Goal: Task Accomplishment & Management: Complete application form

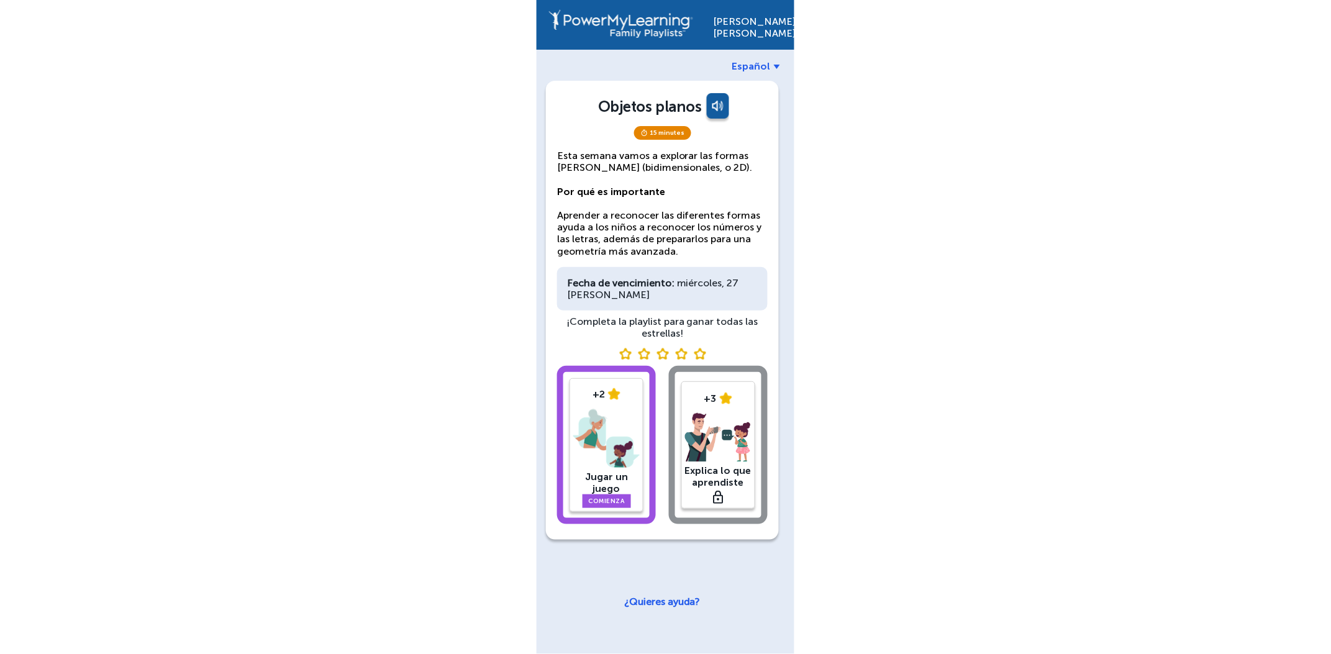
click at [584, 447] on img at bounding box center [606, 438] width 66 height 65
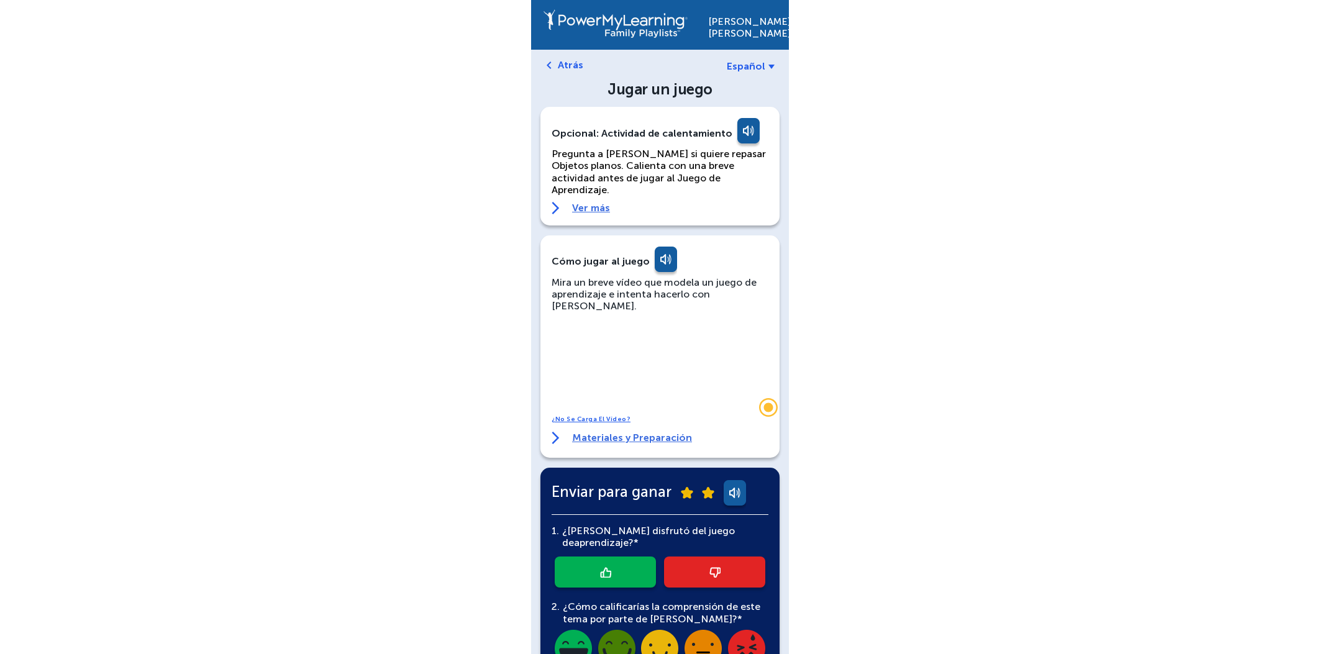
scroll to position [175, 0]
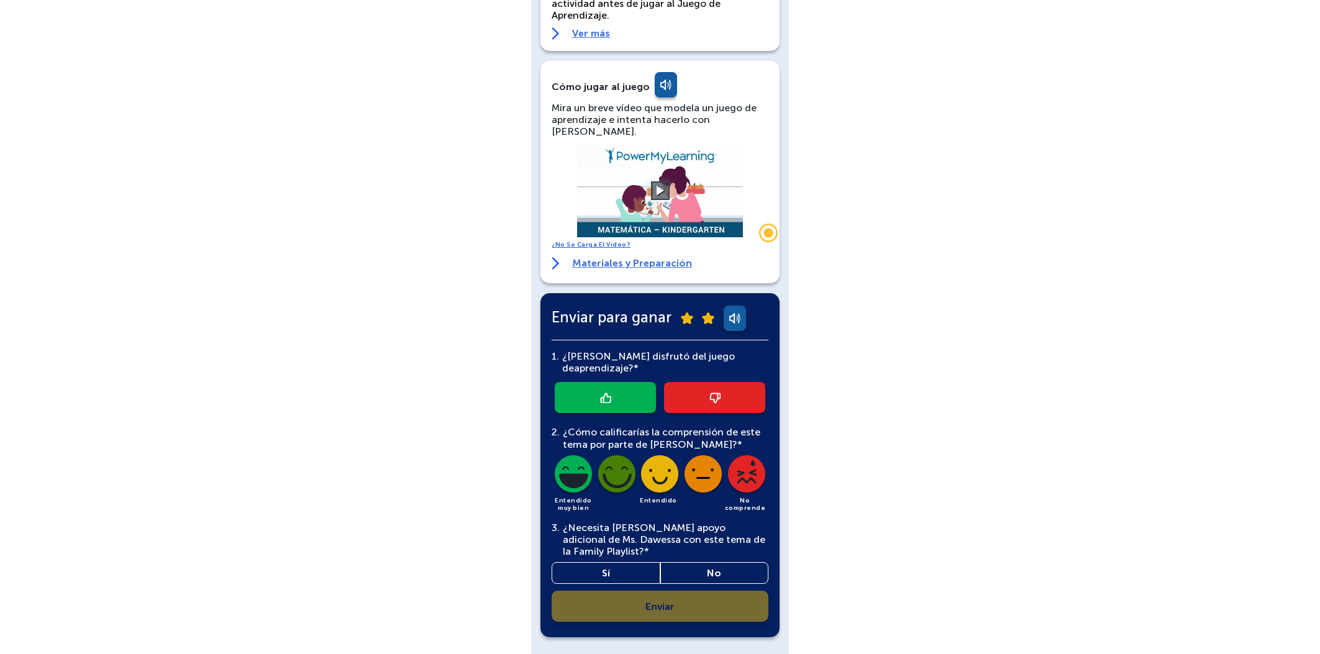
click at [692, 382] on link at bounding box center [714, 397] width 101 height 31
click at [651, 455] on img at bounding box center [659, 476] width 42 height 42
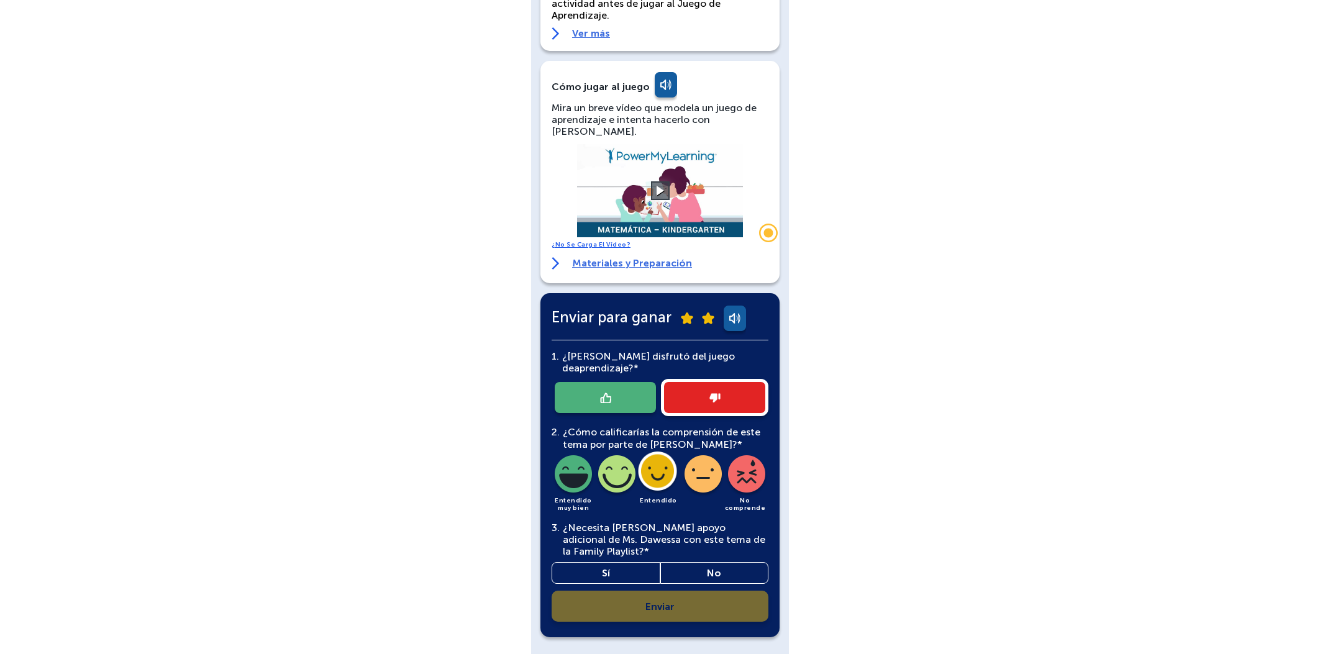
click at [625, 562] on link "Sí" at bounding box center [605, 573] width 109 height 22
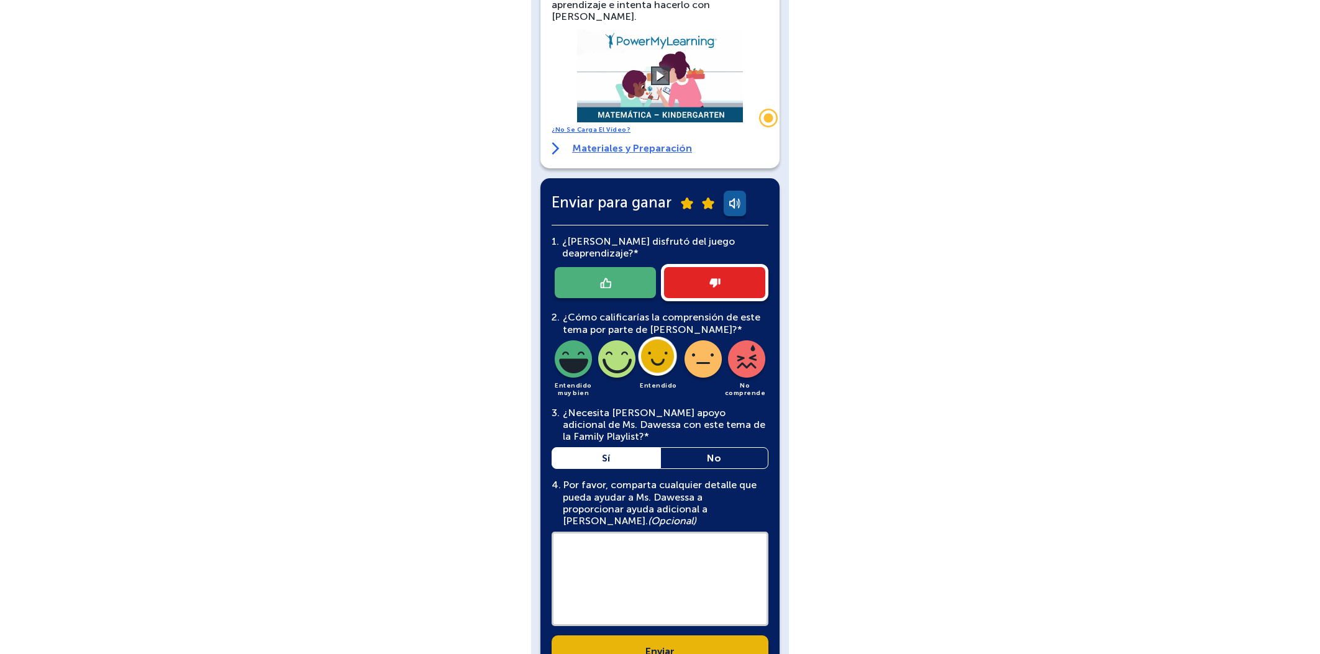
scroll to position [322, 0]
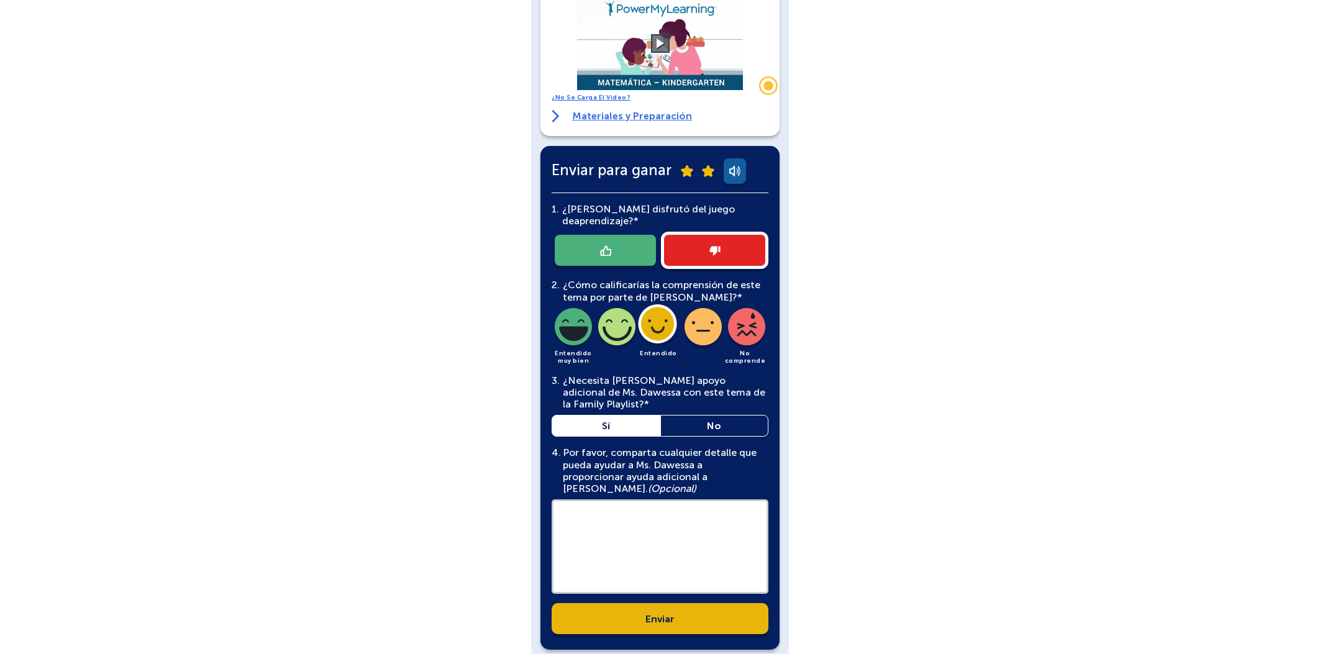
click at [660, 603] on link "Enviar" at bounding box center [659, 618] width 217 height 31
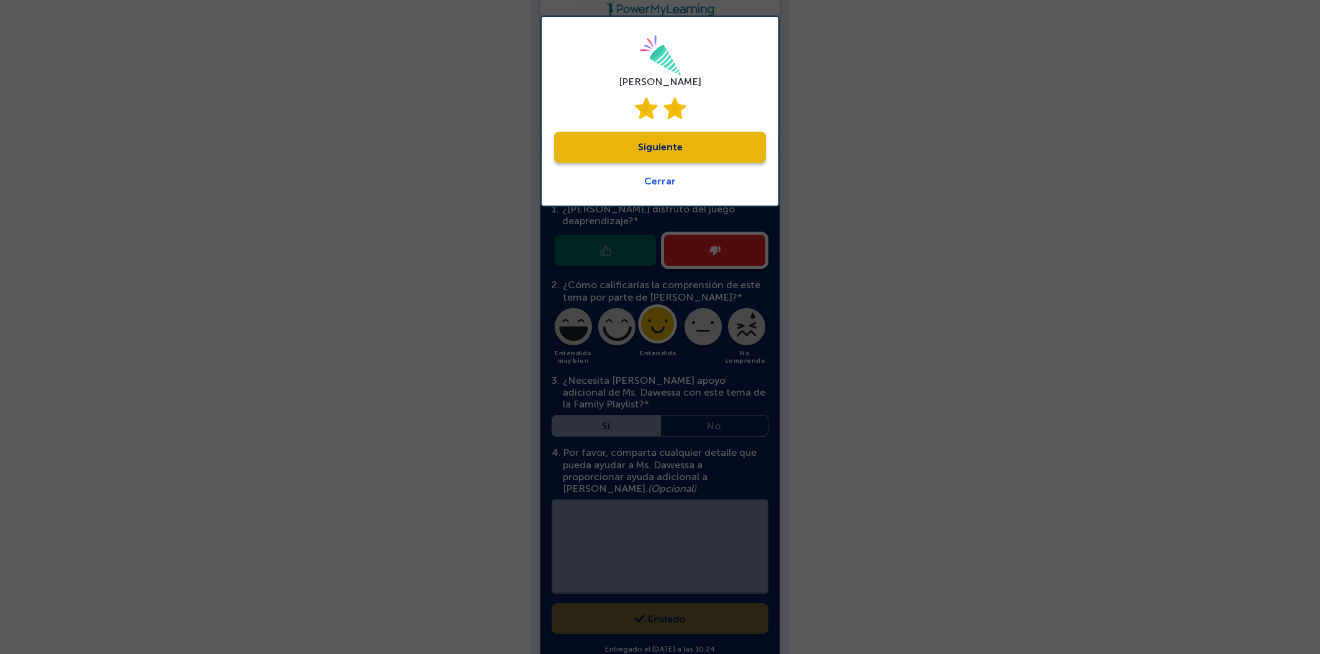
click at [671, 145] on link "Siguiente" at bounding box center [660, 147] width 212 height 31
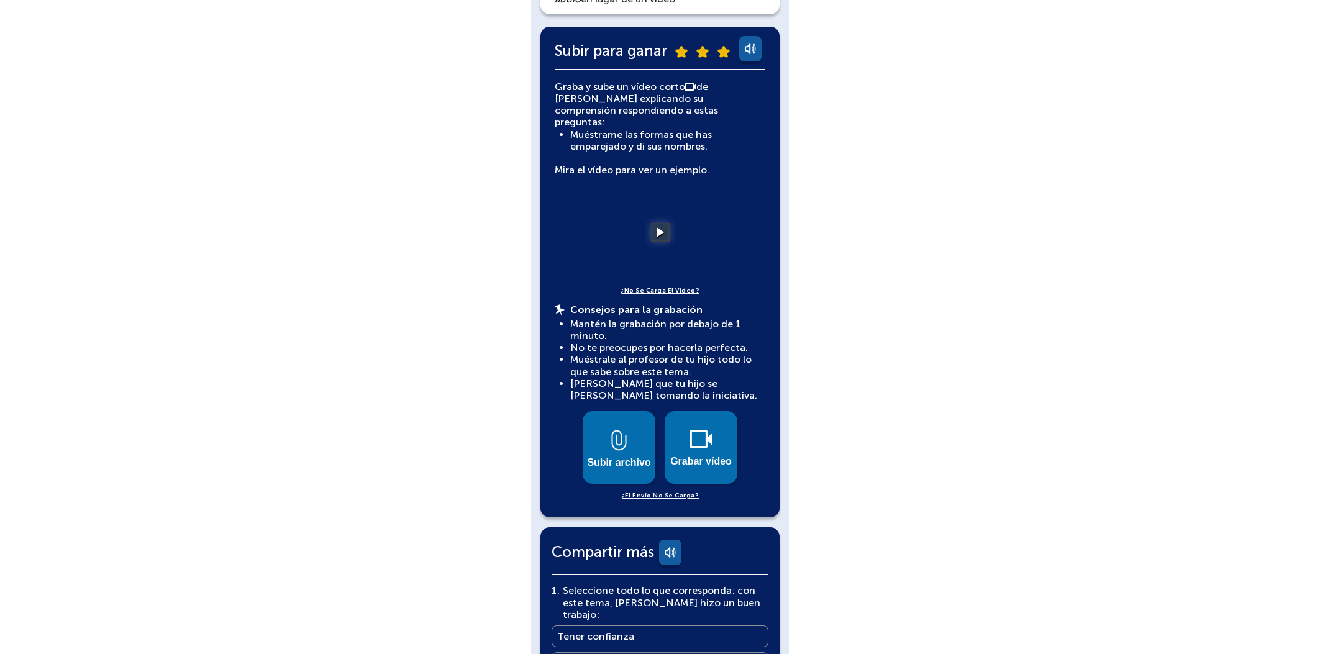
scroll to position [517, 0]
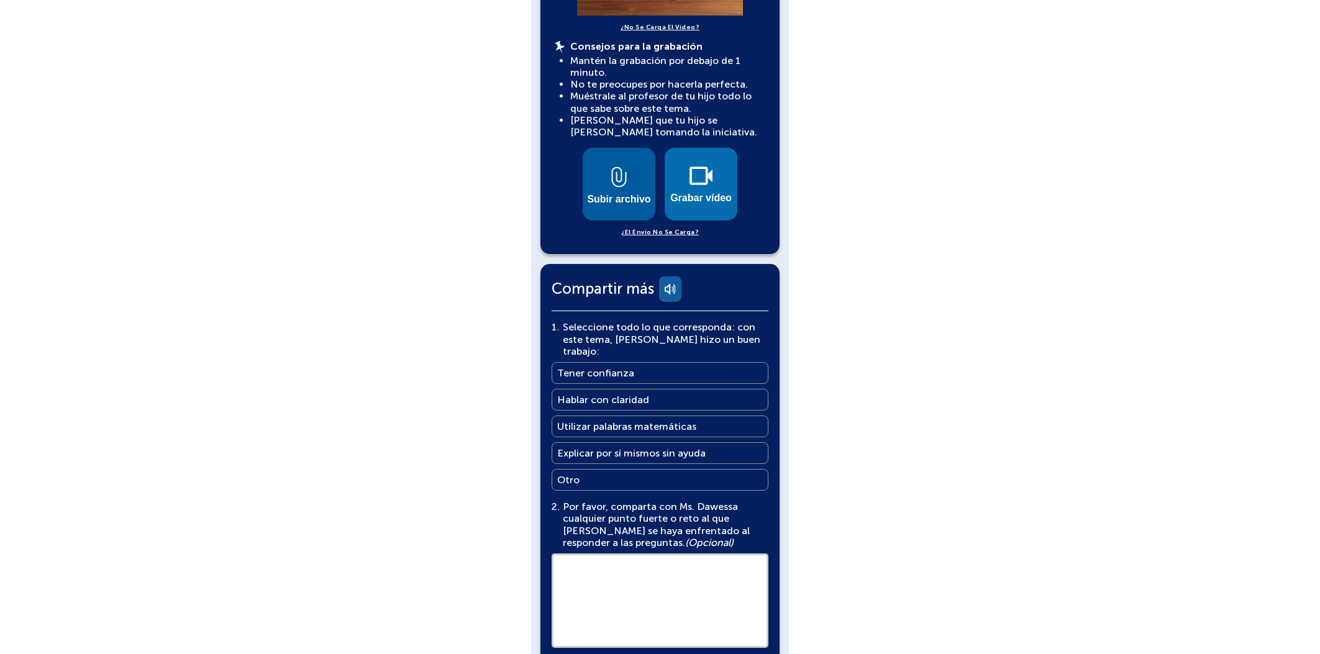
click at [627, 177] on button "Subir archivo" at bounding box center [619, 184] width 73 height 73
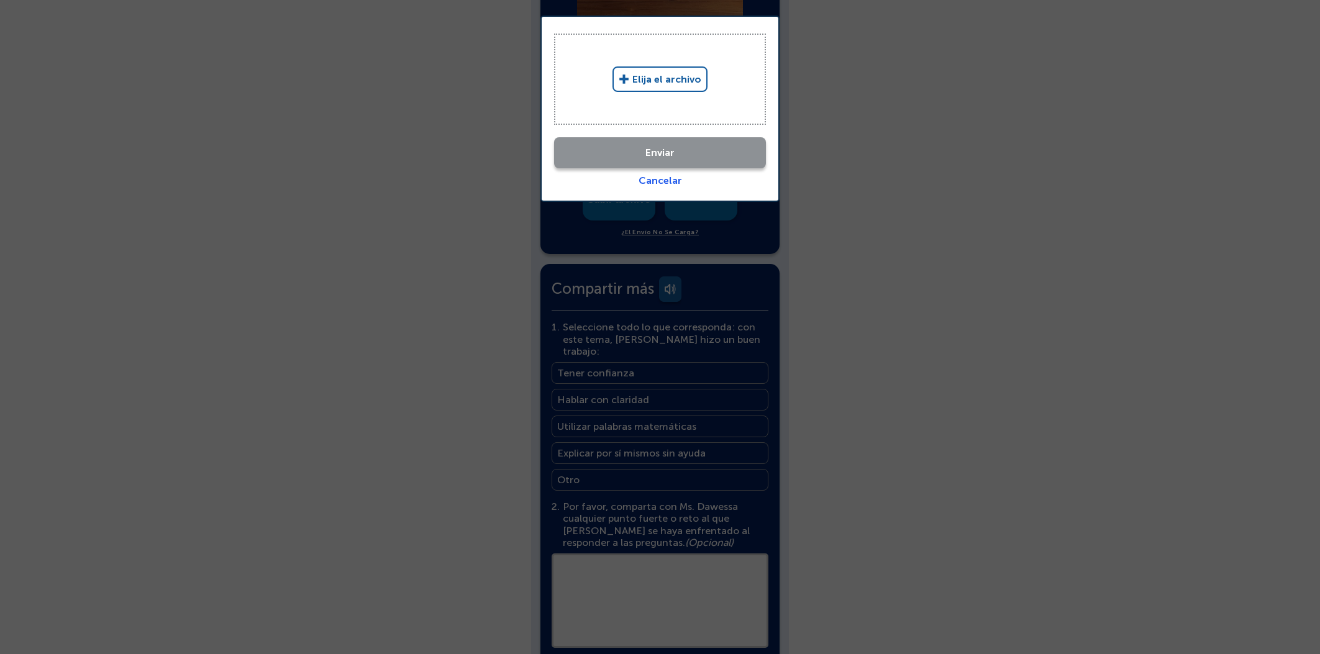
click at [684, 75] on link "Elija el archivo" at bounding box center [659, 78] width 95 height 25
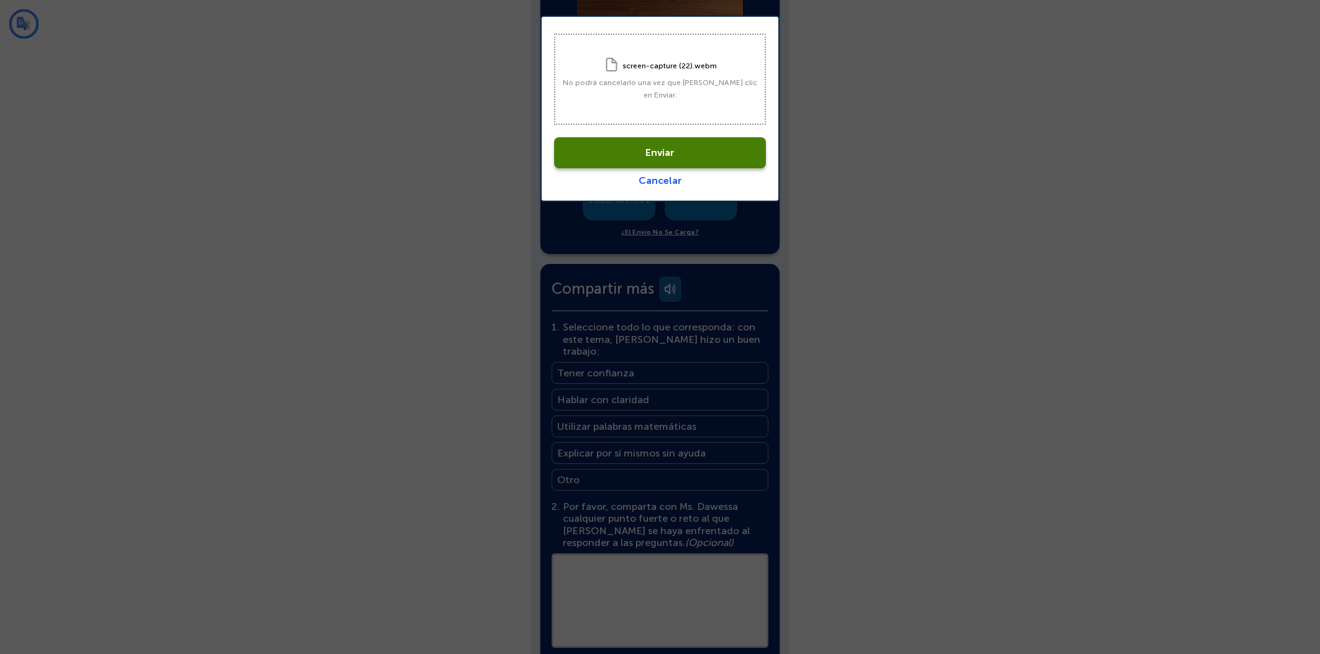
click at [685, 177] on div "Enviar Cancelar" at bounding box center [660, 158] width 212 height 55
click at [663, 177] on link "Cancelar" at bounding box center [659, 181] width 43 height 12
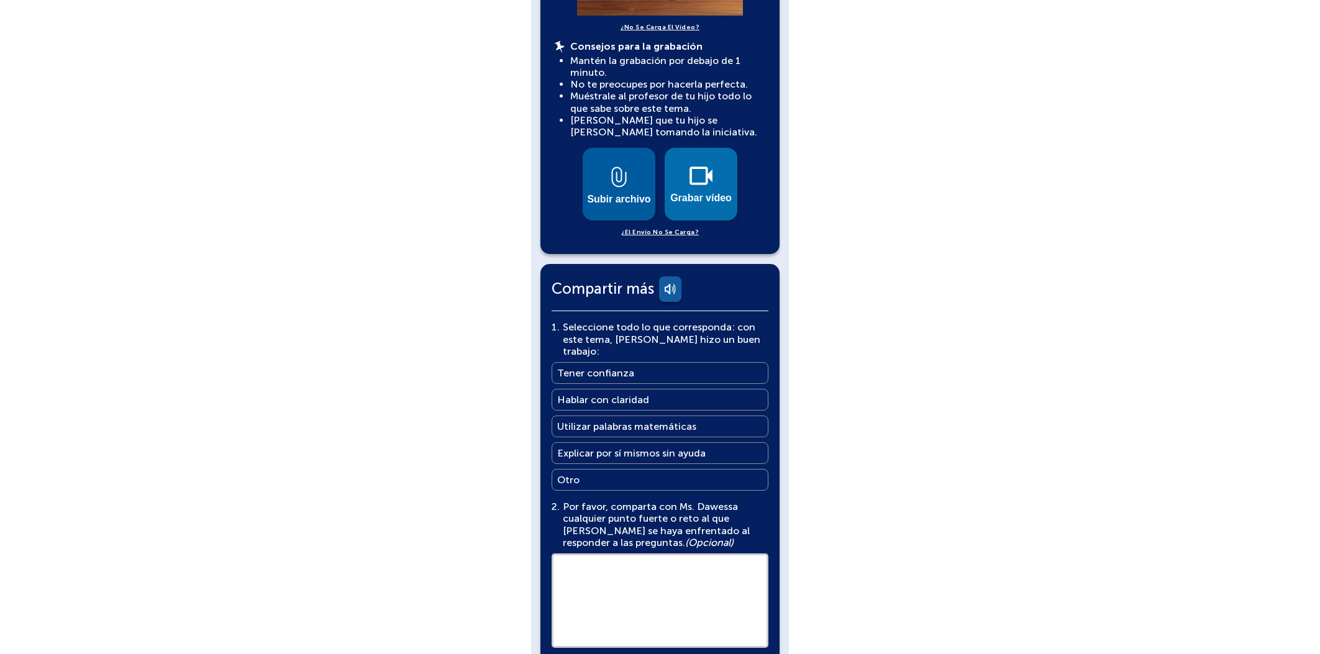
click at [618, 175] on img at bounding box center [619, 176] width 16 height 21
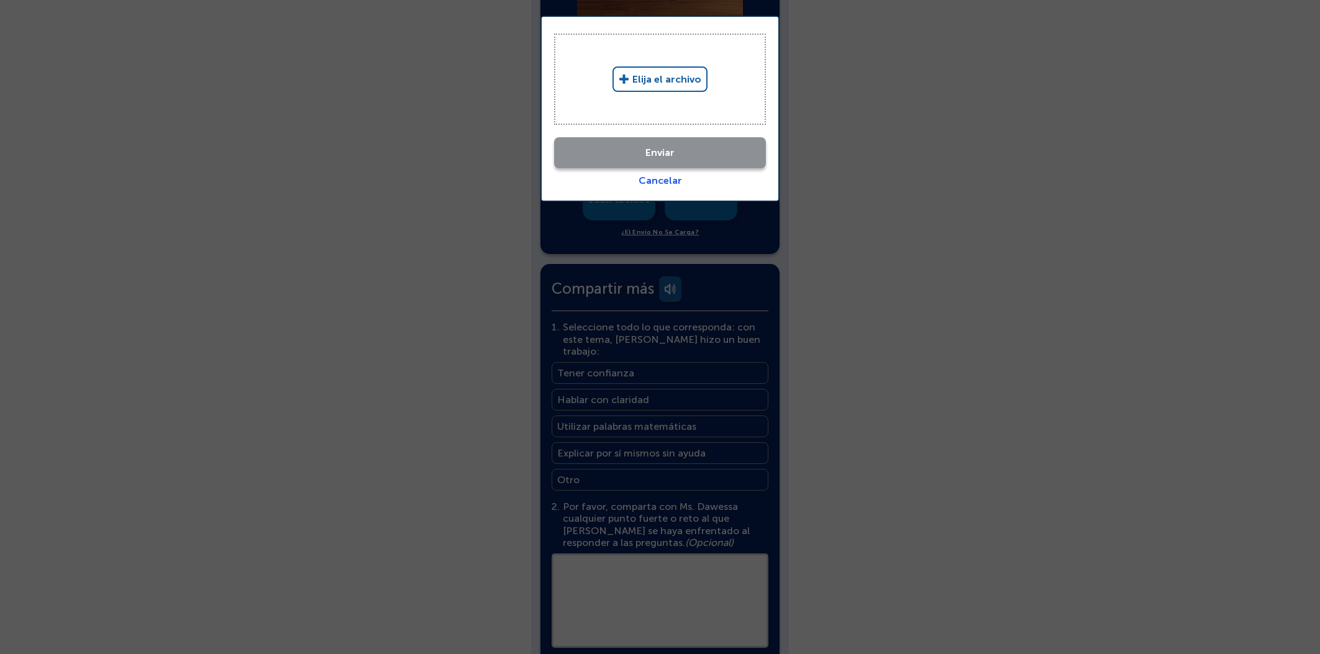
click at [690, 73] on link "Elija el archivo" at bounding box center [659, 78] width 95 height 25
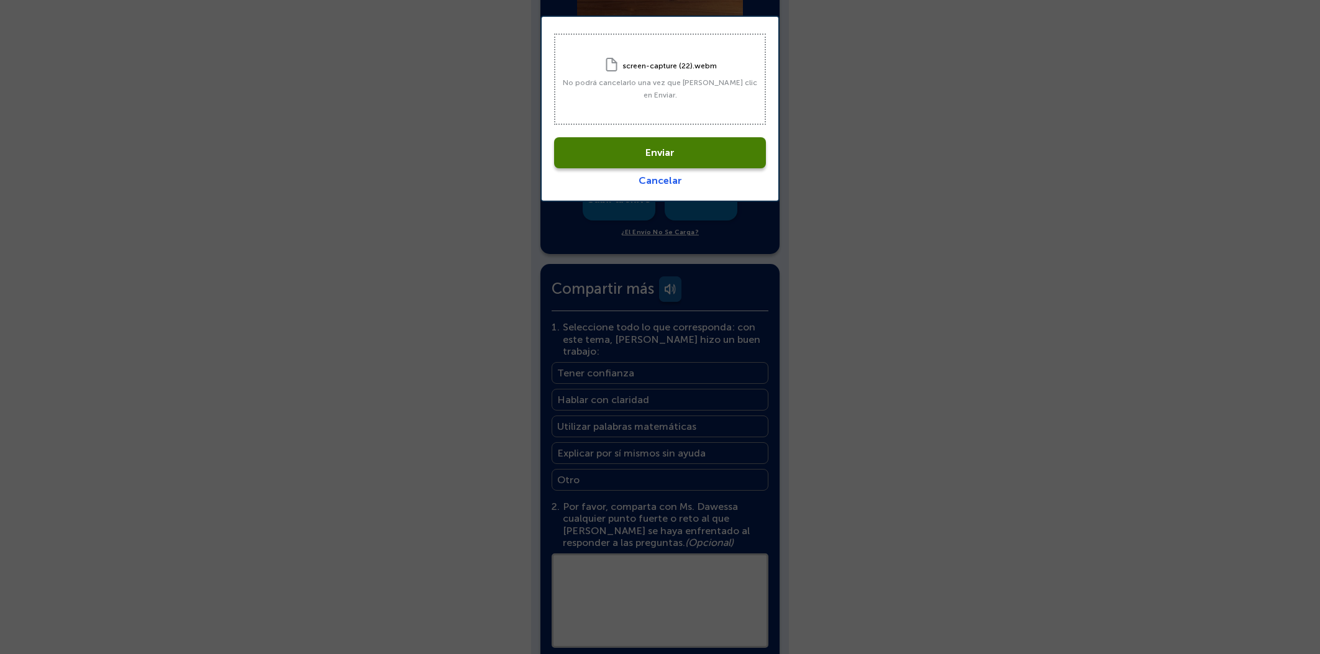
click at [689, 148] on link "Enviar" at bounding box center [660, 152] width 212 height 31
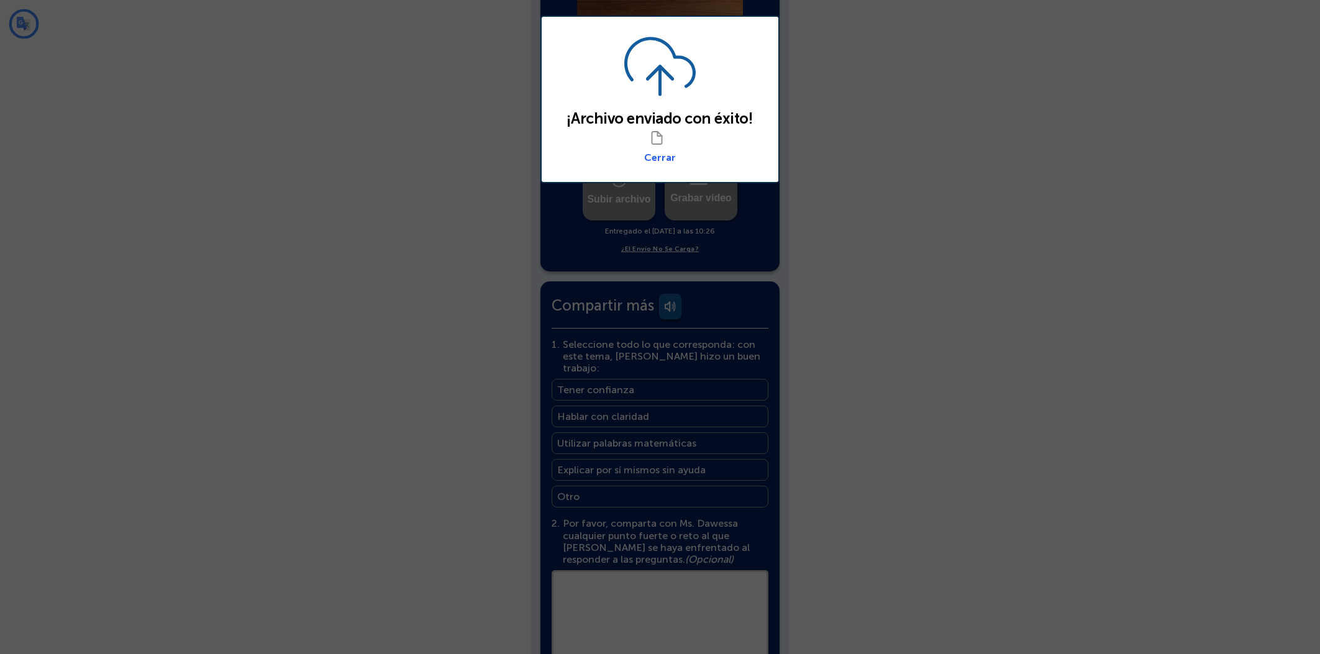
click at [655, 164] on div "¡Archivo enviado con éxito! Cerrar" at bounding box center [659, 100] width 239 height 168
click at [658, 154] on link "Cerrar" at bounding box center [660, 158] width 32 height 12
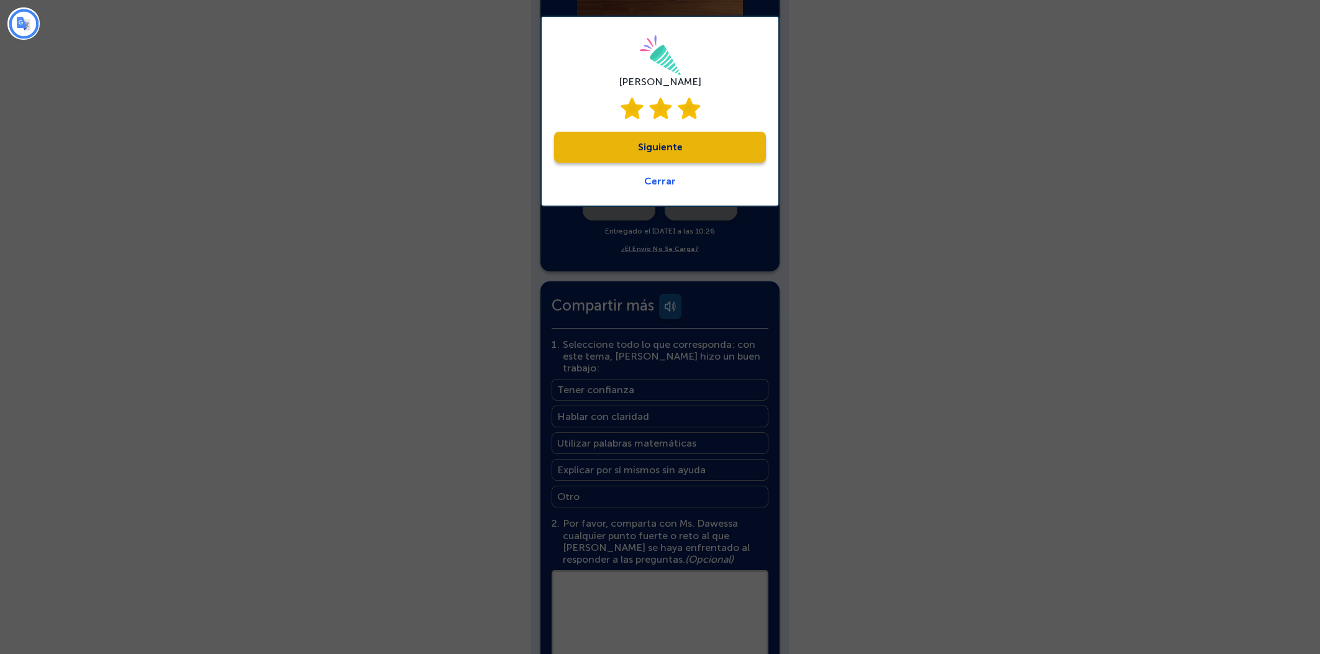
click at [673, 142] on link "Siguiente" at bounding box center [660, 147] width 212 height 31
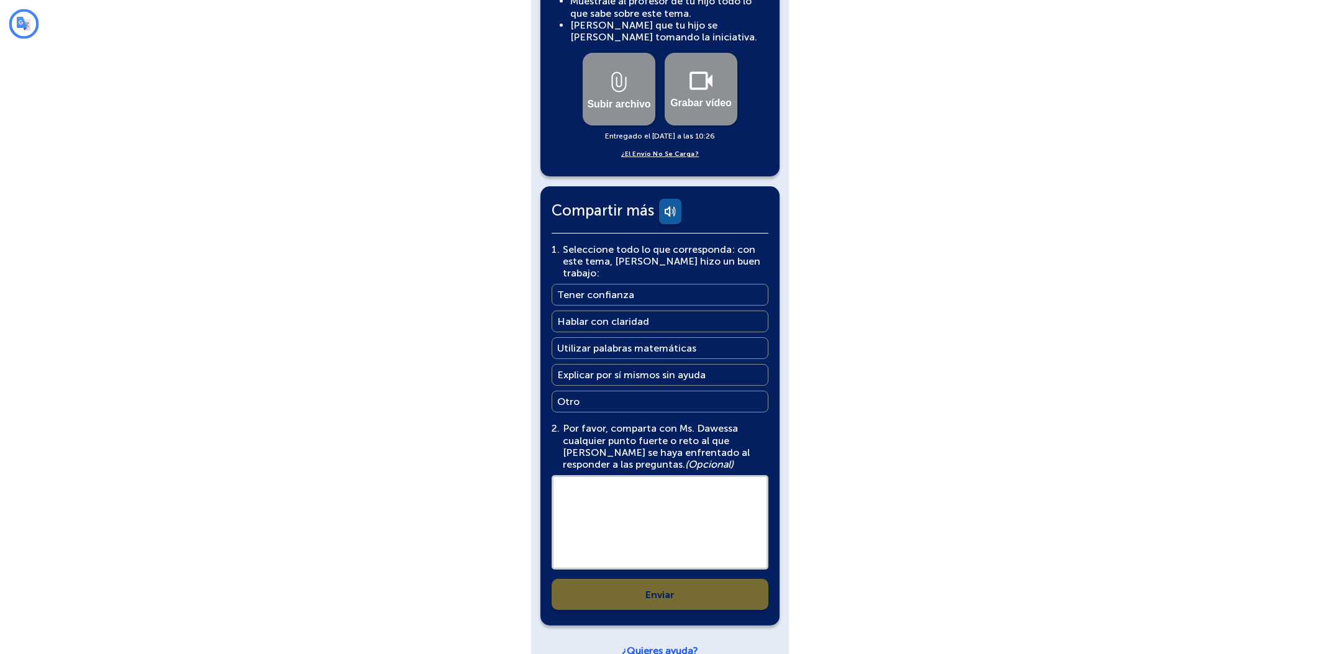
scroll to position [0, 0]
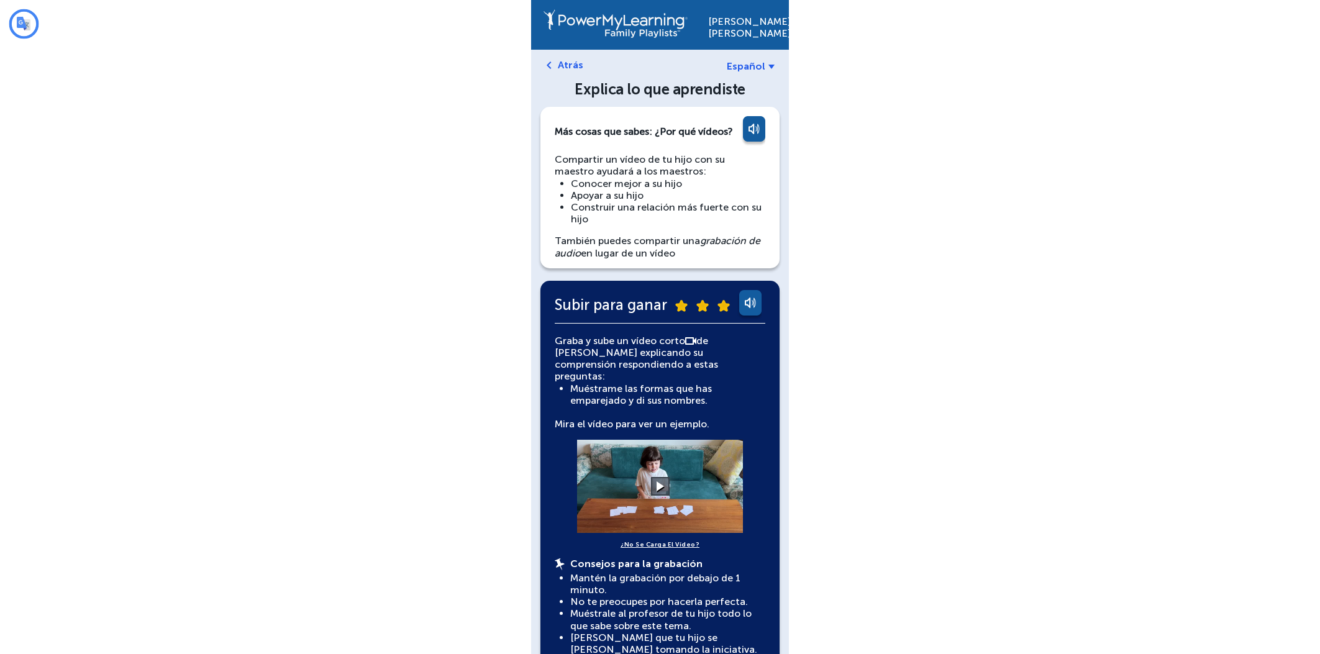
click at [1084, 311] on div "[PERSON_NAME] Español Atrás Explica lo que aprendiste Más cosas que sabes: ¿Por…" at bounding box center [660, 645] width 1320 height 1291
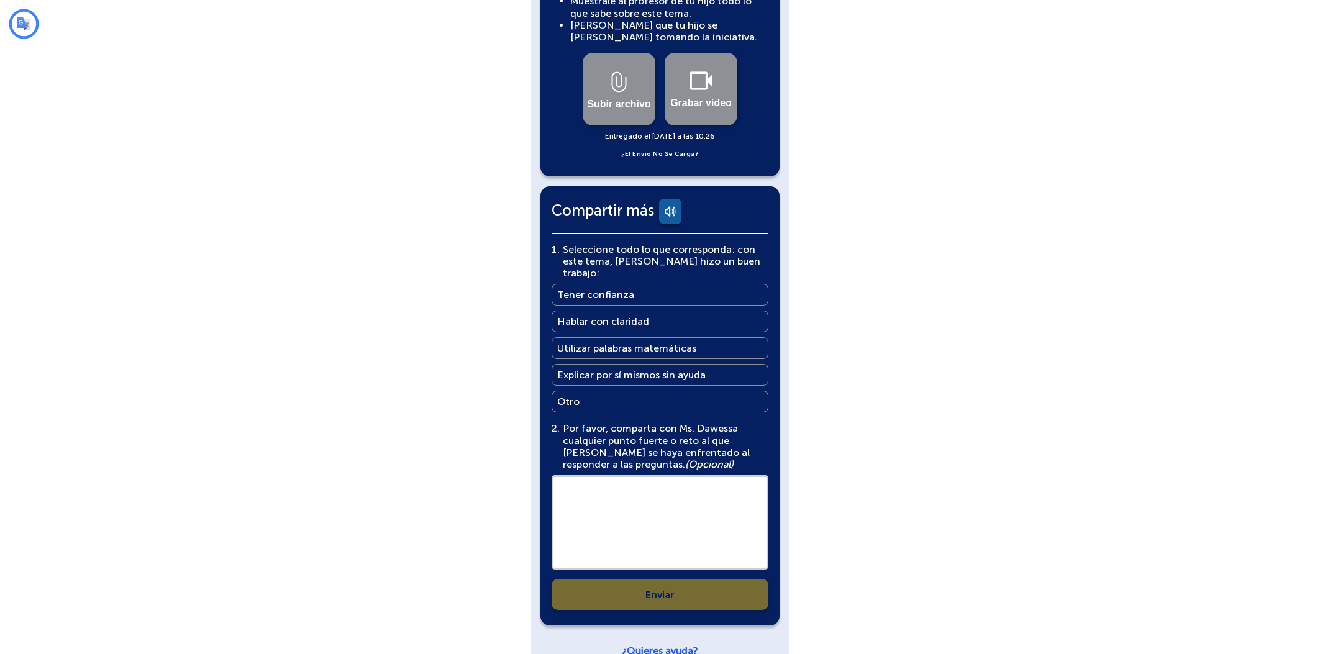
click at [620, 289] on main "Tener confianza" at bounding box center [595, 295] width 77 height 12
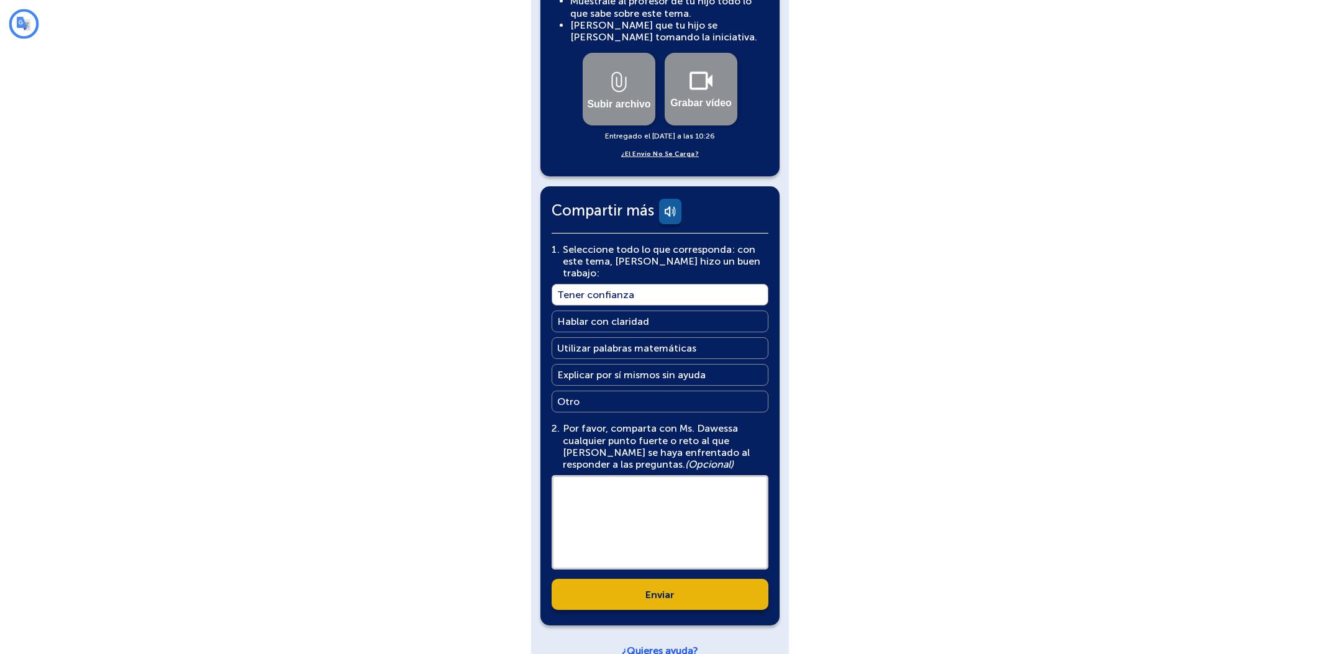
click at [651, 579] on link "Enviar" at bounding box center [659, 594] width 217 height 31
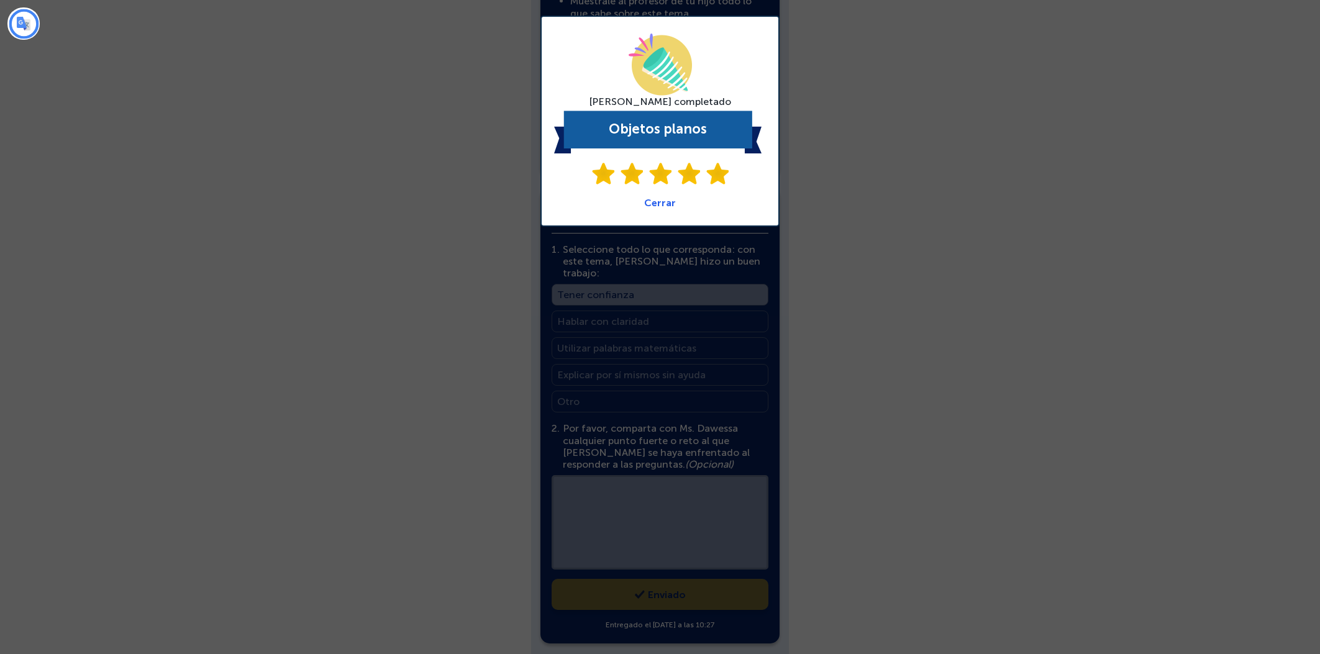
click at [646, 197] on link "Cerrar" at bounding box center [660, 203] width 32 height 12
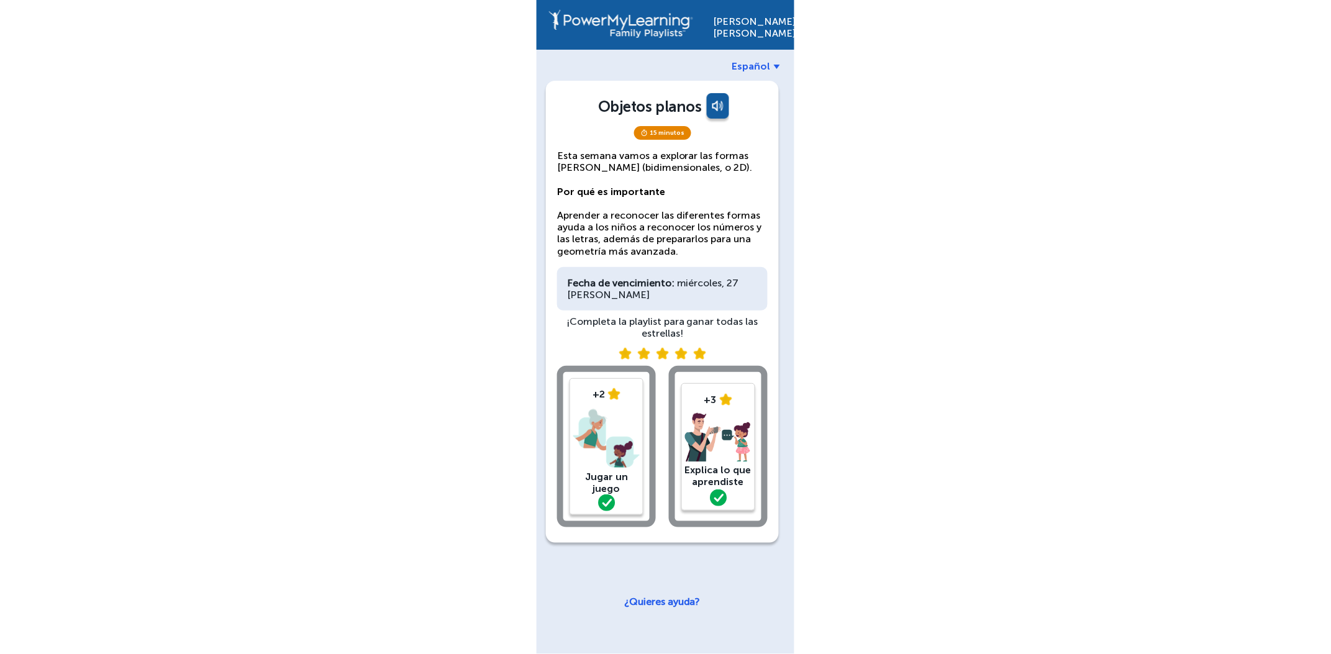
click at [755, 66] on span "Español" at bounding box center [751, 66] width 39 height 12
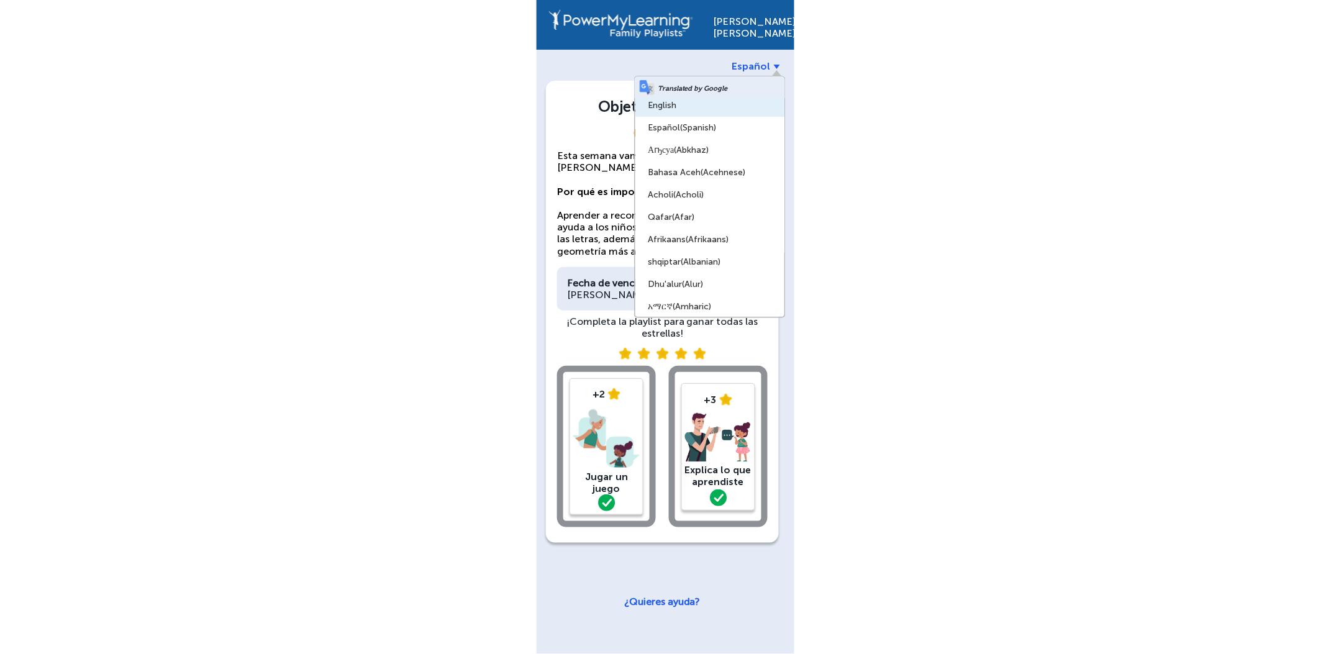
click at [723, 108] on link "English" at bounding box center [709, 105] width 149 height 22
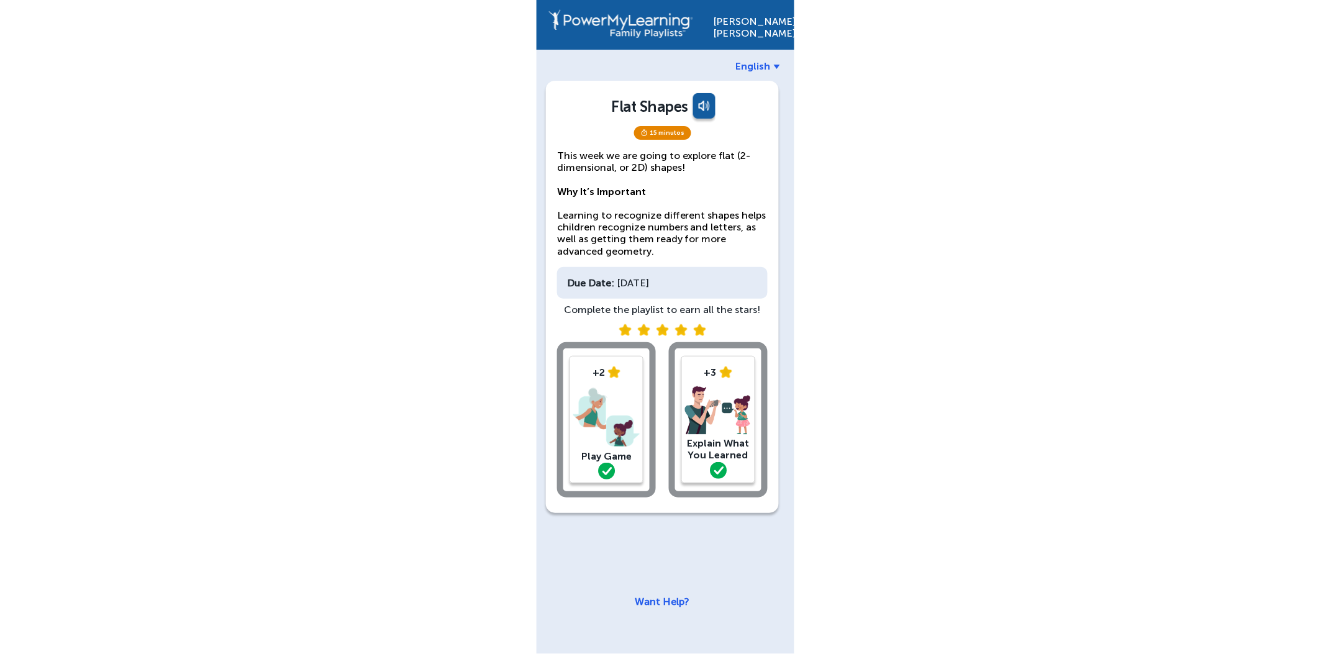
click at [224, 227] on div "[PERSON_NAME] English Flat Shapes 15 minutos This week we are going to explore …" at bounding box center [665, 327] width 1331 height 654
